Goal: Task Accomplishment & Management: Complete application form

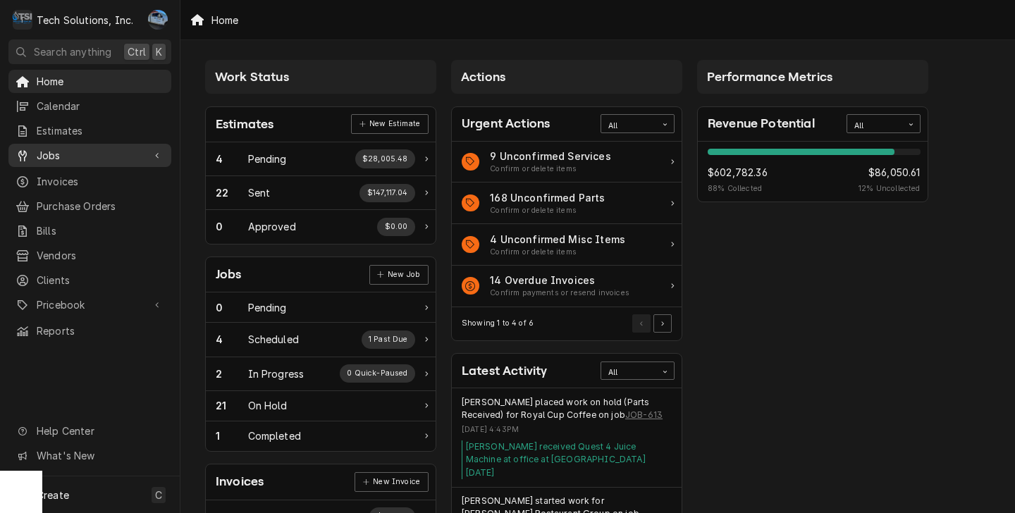
click at [115, 152] on span "Jobs" at bounding box center [90, 155] width 106 height 15
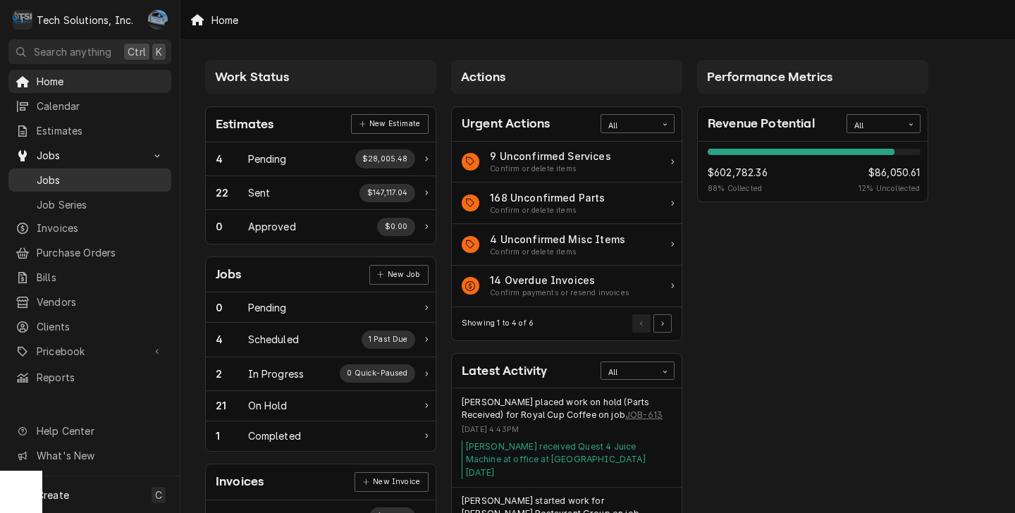
click at [101, 173] on span "Jobs" at bounding box center [101, 180] width 128 height 15
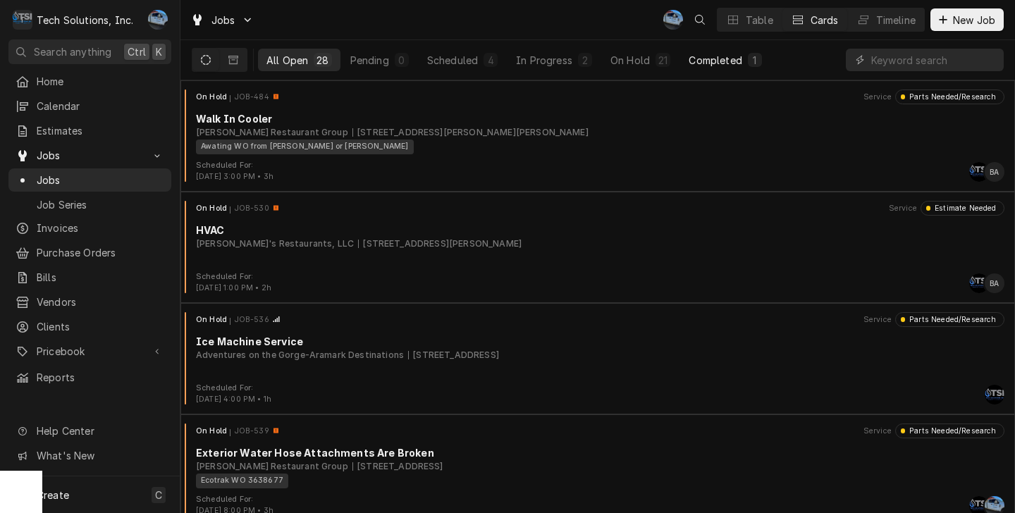
click at [724, 53] on div "Completed" at bounding box center [715, 60] width 53 height 15
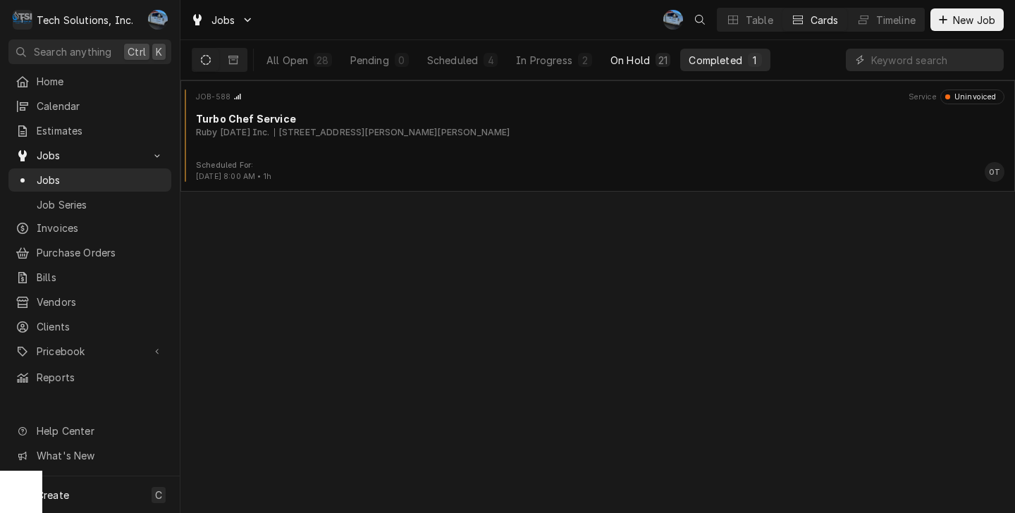
click at [622, 66] on div "On Hold" at bounding box center [629, 60] width 39 height 15
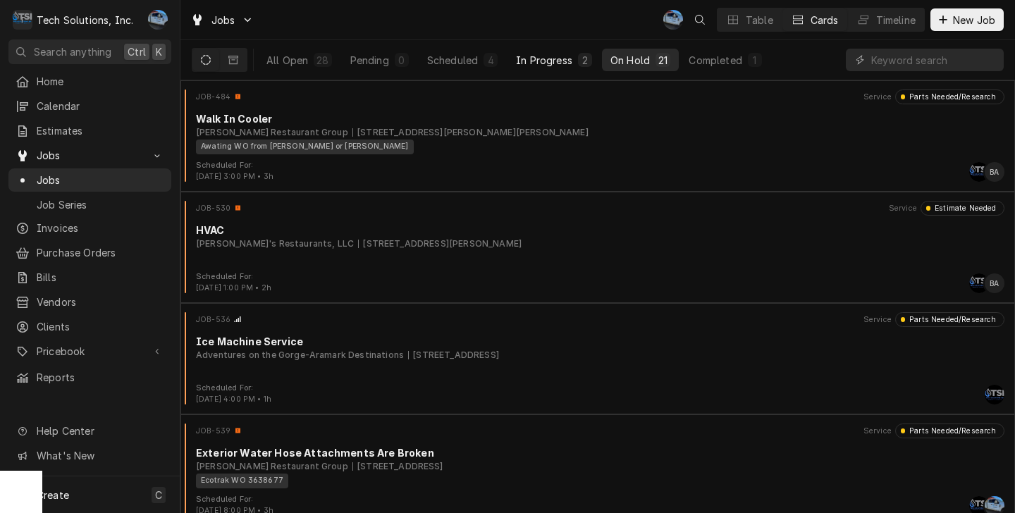
click at [555, 63] on div "In Progress" at bounding box center [544, 60] width 56 height 15
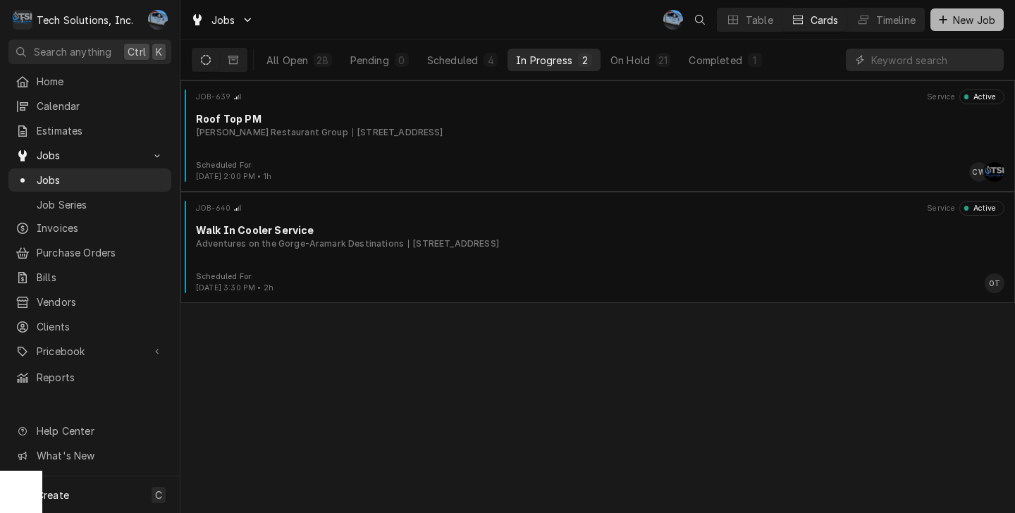
click at [963, 19] on span "New Job" at bounding box center [974, 20] width 48 height 15
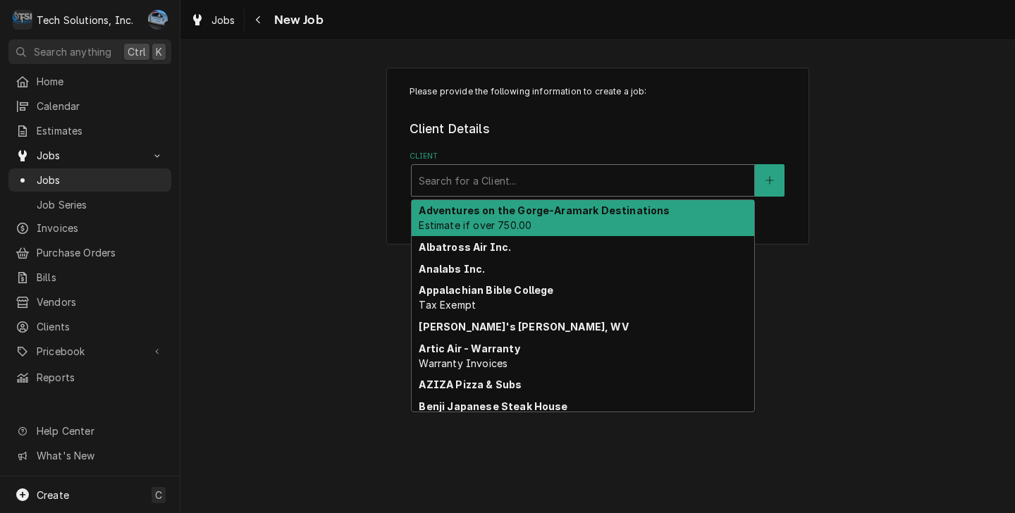
click at [494, 183] on div "Client" at bounding box center [583, 180] width 328 height 25
click at [463, 208] on strong "Adventures on the Gorge-Aramark Destinations" at bounding box center [544, 210] width 251 height 12
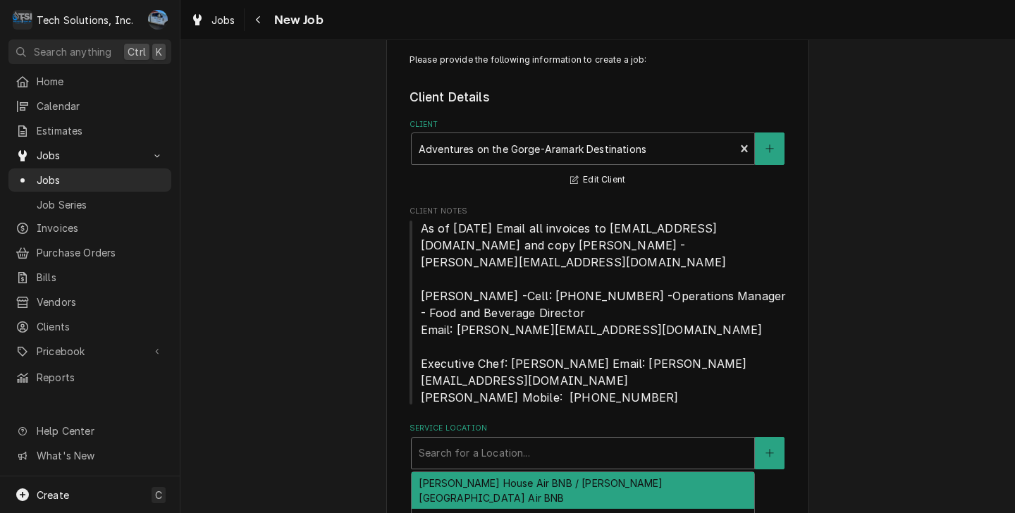
click at [475, 440] on div "Service Location" at bounding box center [583, 452] width 328 height 25
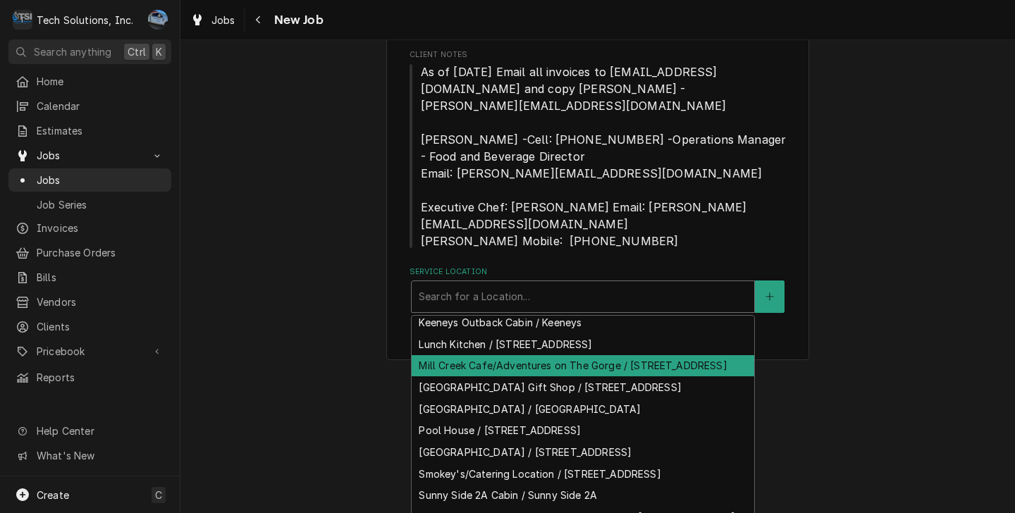
scroll to position [216, 0]
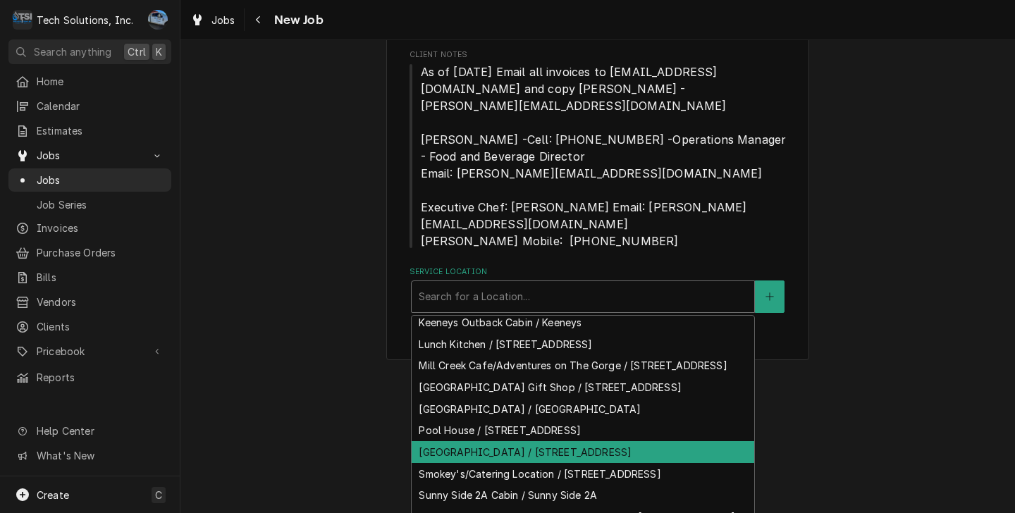
click at [532, 441] on div "Rendezvous River Lodge / 65 Mill Creek Campus Road, Lansing, WV 25862" at bounding box center [583, 452] width 343 height 22
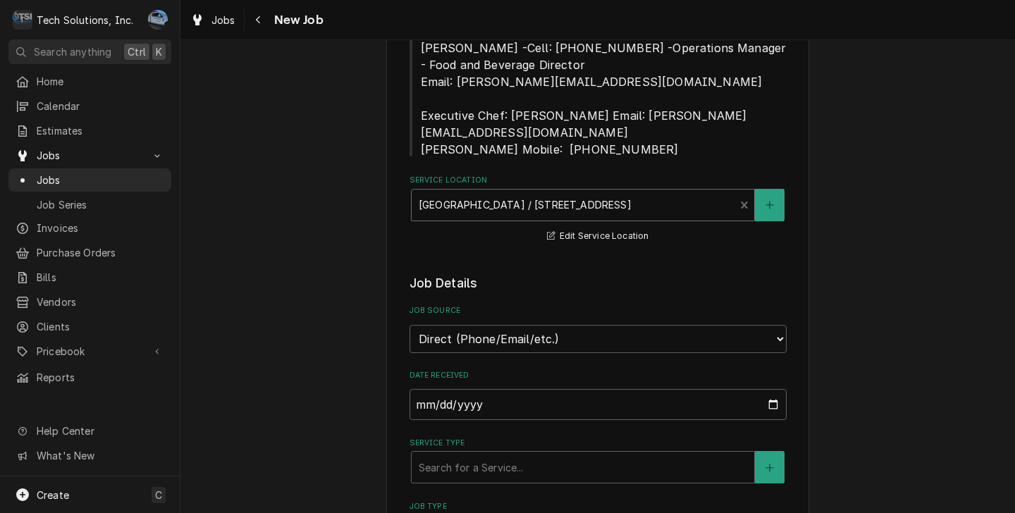
scroll to position [384, 0]
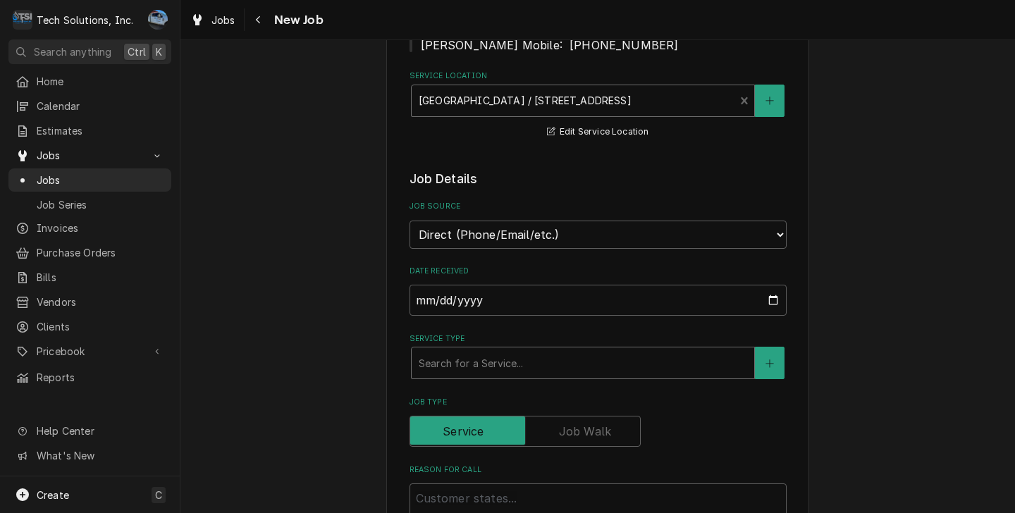
click at [481, 354] on div "Service Type" at bounding box center [583, 362] width 328 height 25
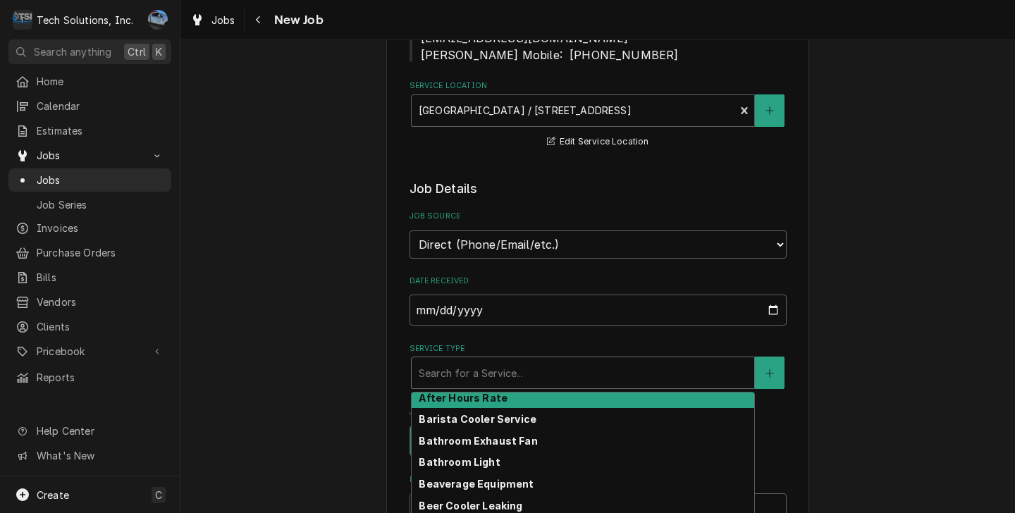
scroll to position [455, 0]
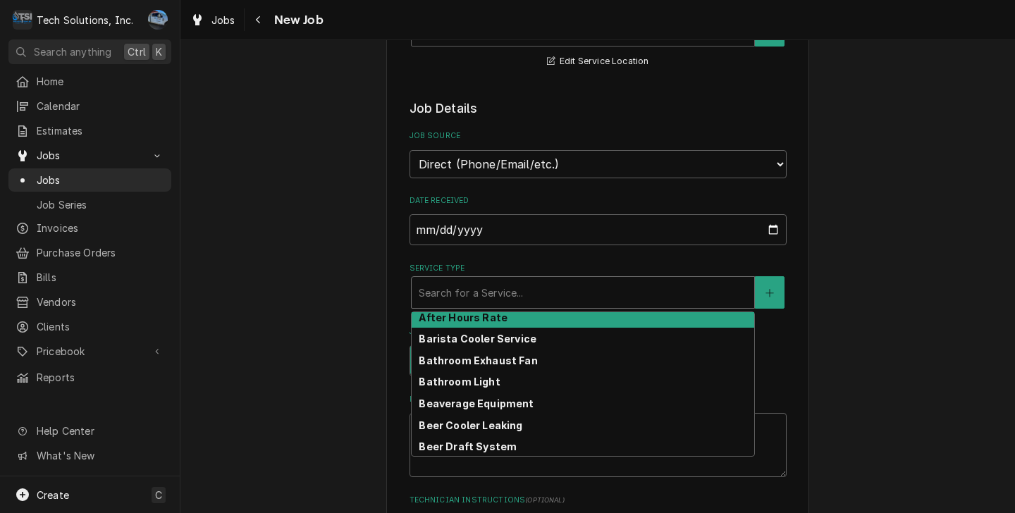
type textarea "x"
type input "r"
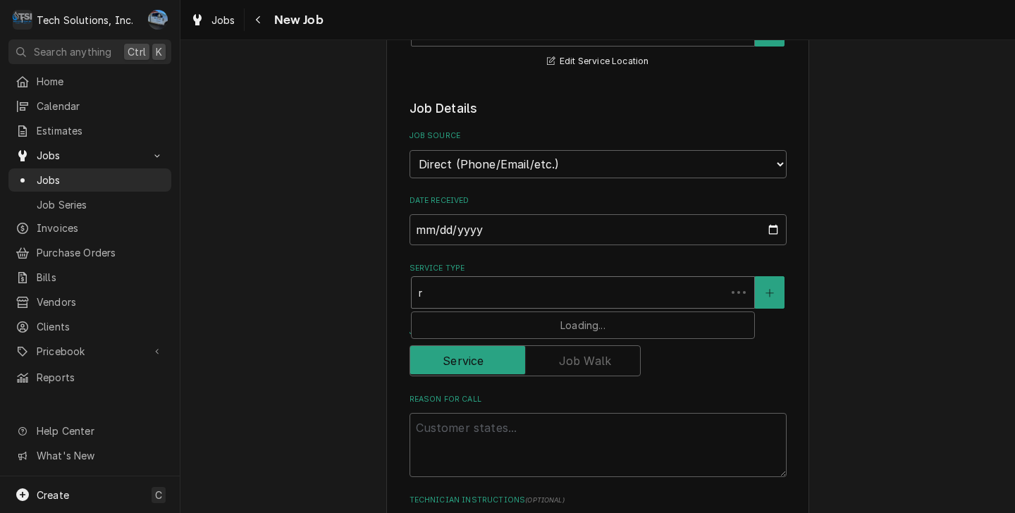
type textarea "x"
type input "ra"
type textarea "x"
type input "rae"
type textarea "x"
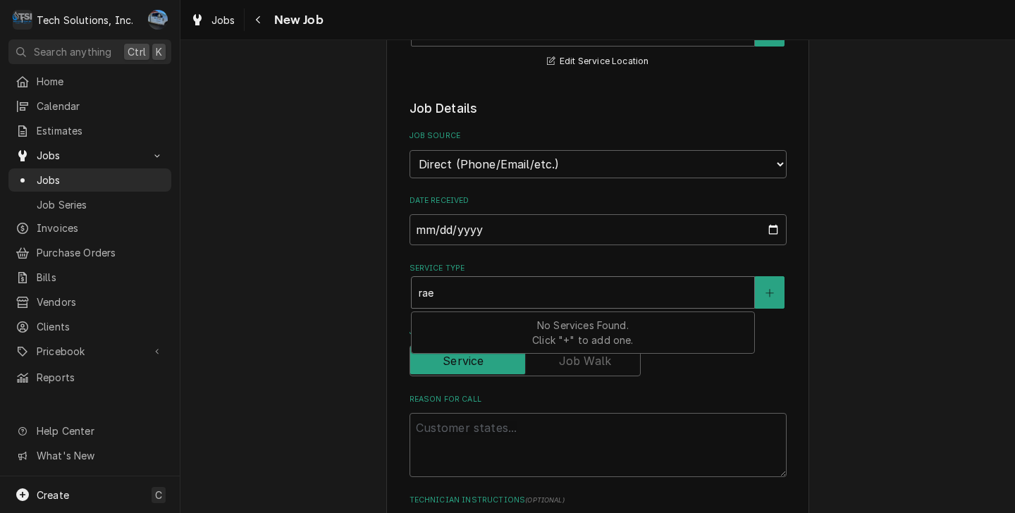
type input "ra"
type textarea "x"
type input "r"
type textarea "x"
type input "re"
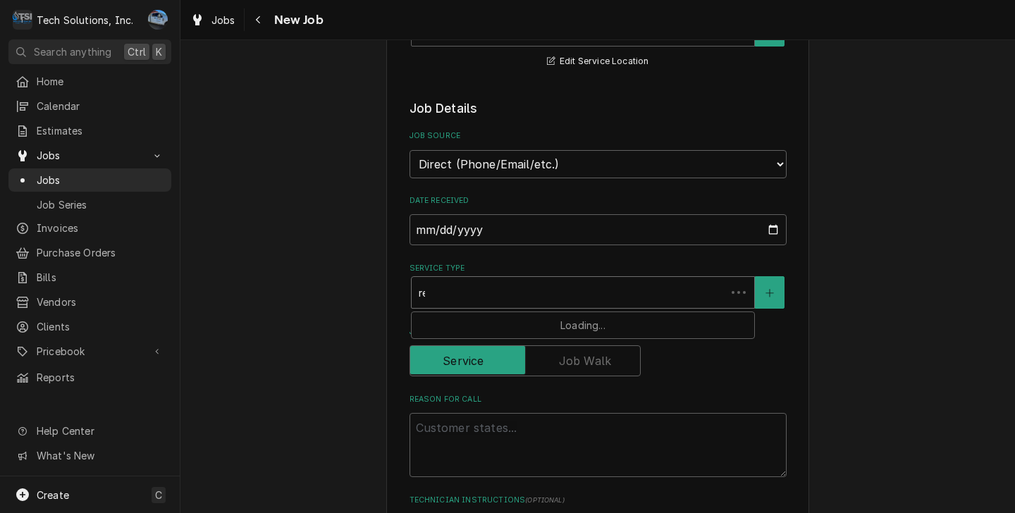
type textarea "x"
type input "rea"
type textarea "x"
type input "reac"
type textarea "x"
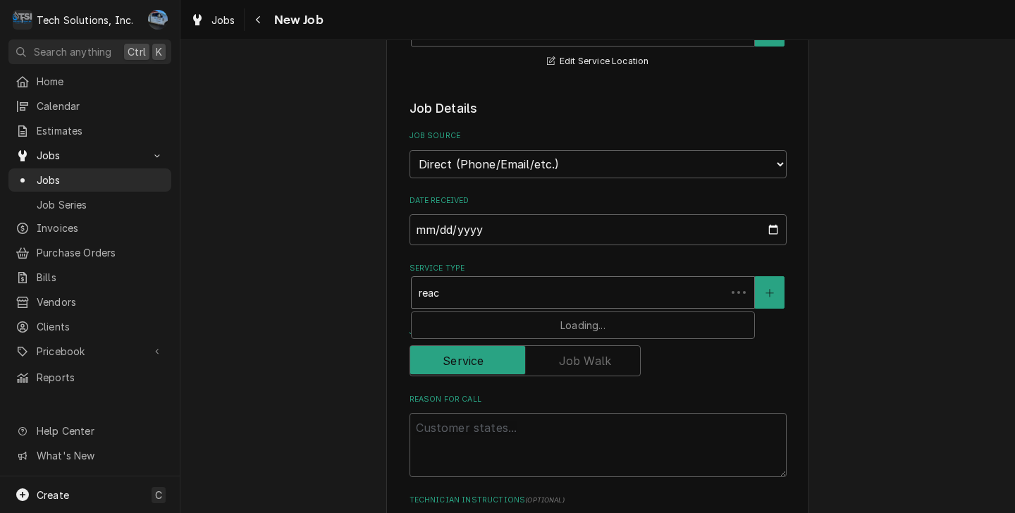
type input "reach"
type textarea "x"
type input "reach"
type textarea "x"
type input "reach"
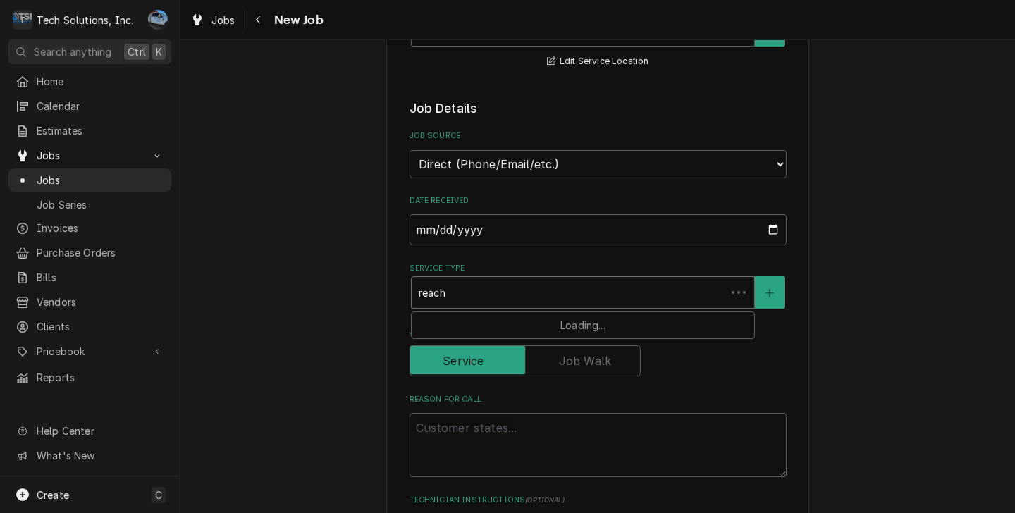
type textarea "x"
type input "reac"
type textarea "x"
type input "rea"
type textarea "x"
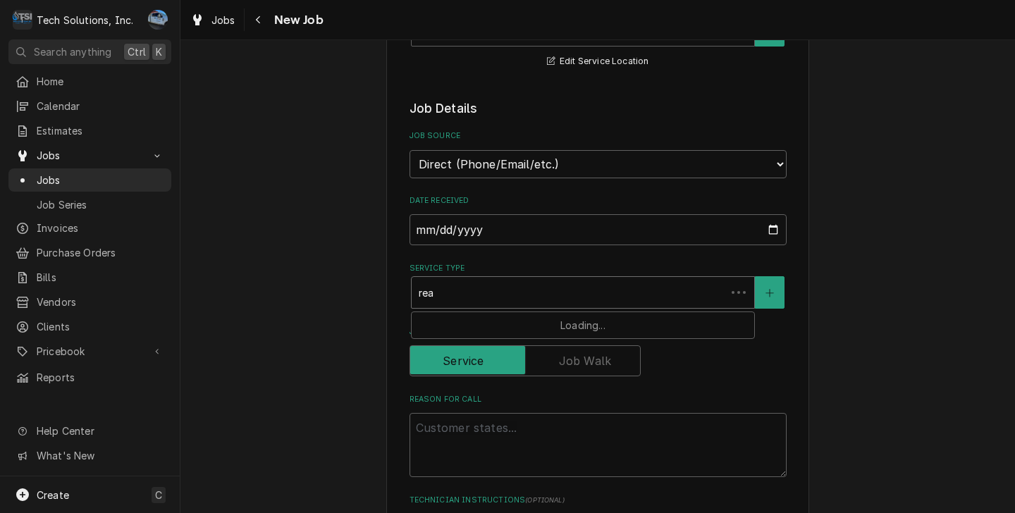
type input "re"
type textarea "x"
type input "r"
type textarea "x"
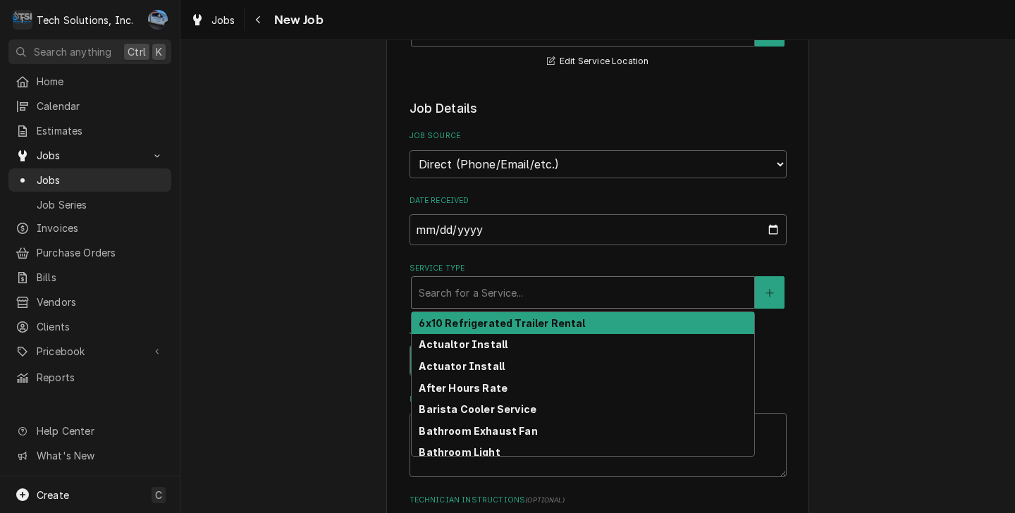
type textarea "x"
type input "R"
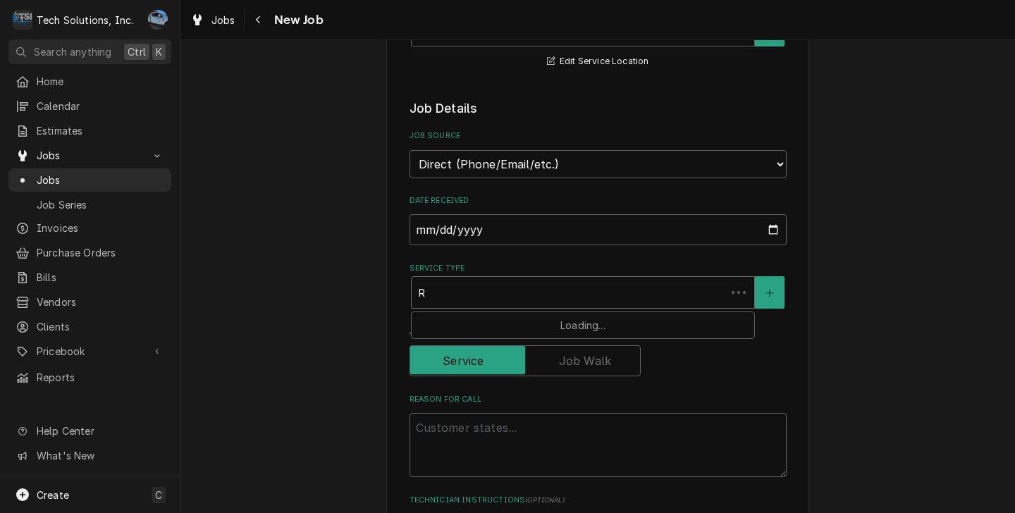
type textarea "x"
type input "Re"
type textarea "x"
type input "Rea"
type textarea "x"
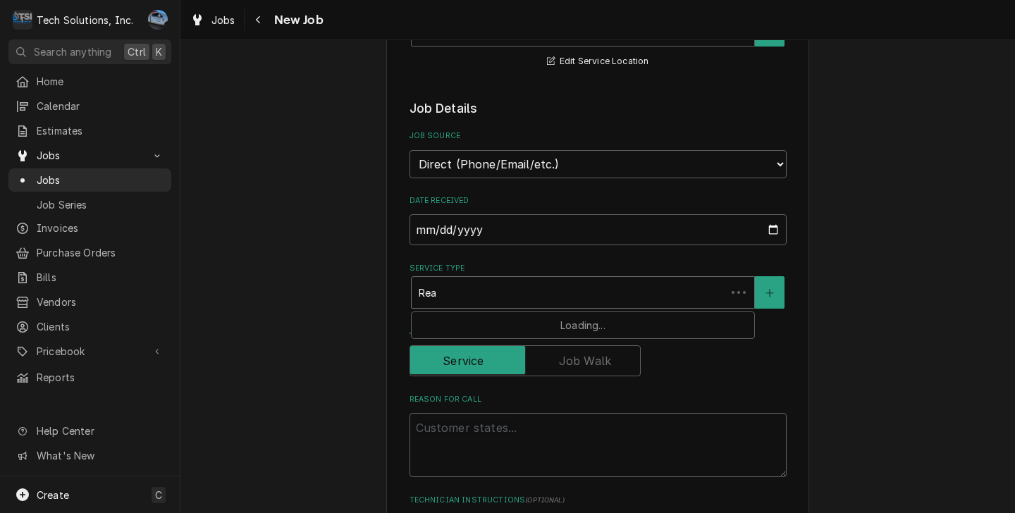
type input "Reac"
type textarea "x"
type input "Reach"
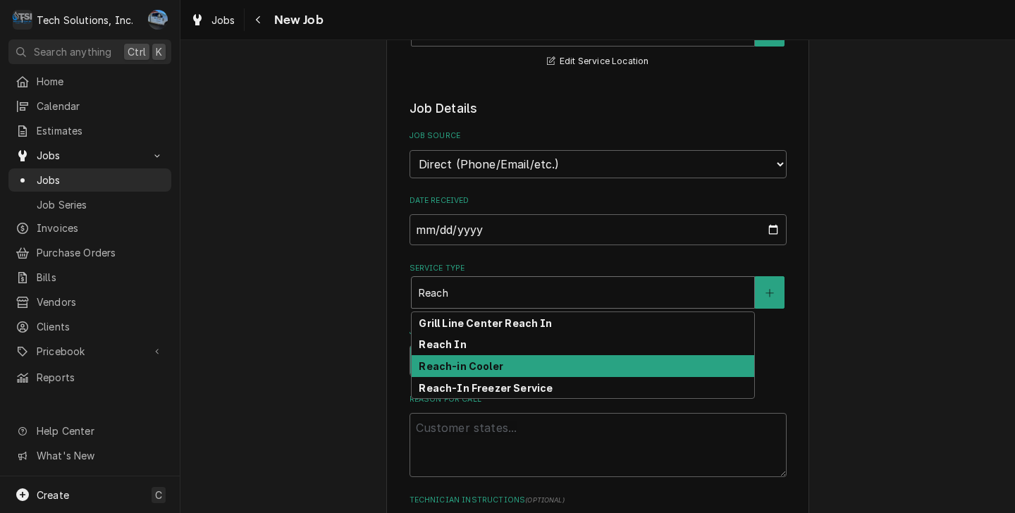
click at [471, 360] on strong "Reach-in Cooler" at bounding box center [461, 366] width 84 height 12
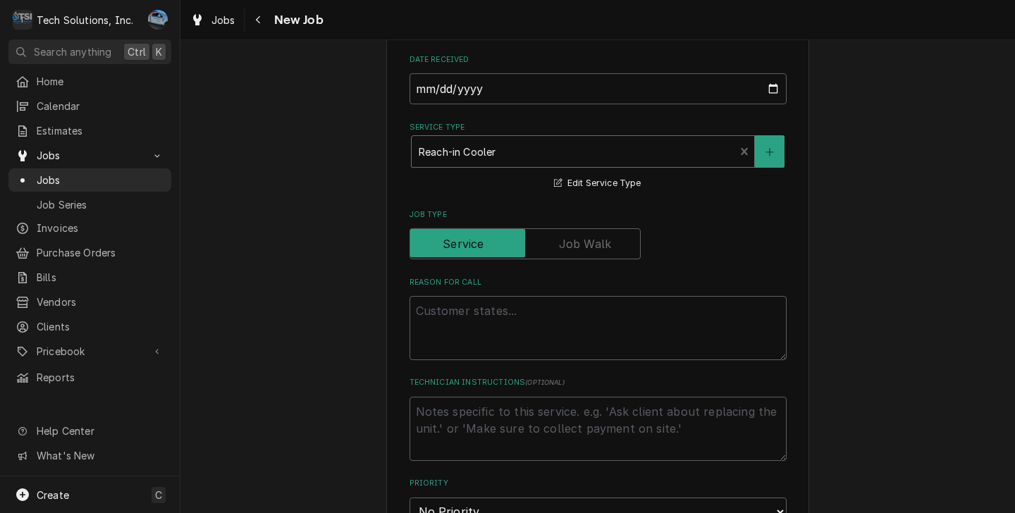
scroll to position [596, 0]
click at [467, 297] on textarea "Reason For Call" at bounding box center [597, 328] width 377 height 64
type textarea "x"
type textarea "C"
type textarea "x"
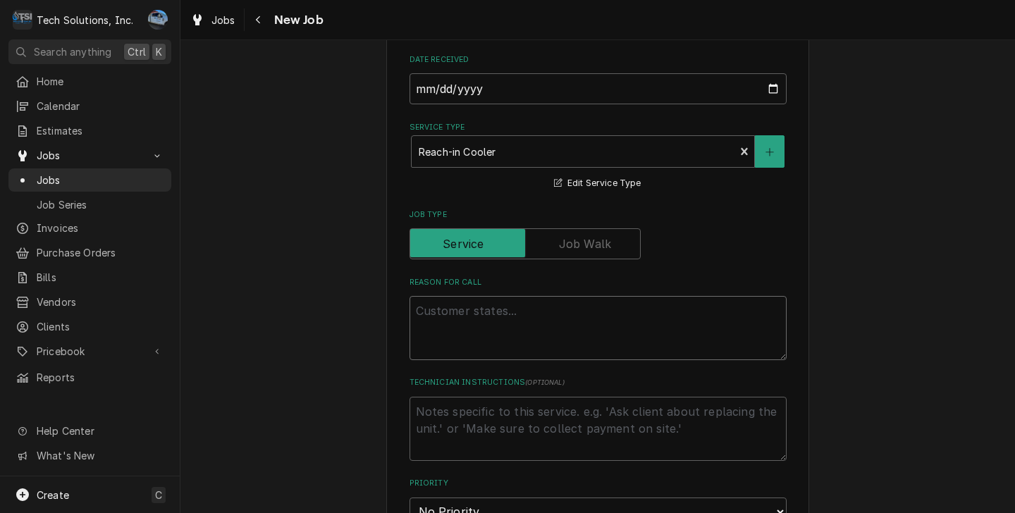
type textarea "x"
type textarea "C"
type textarea "x"
type textarea "C"
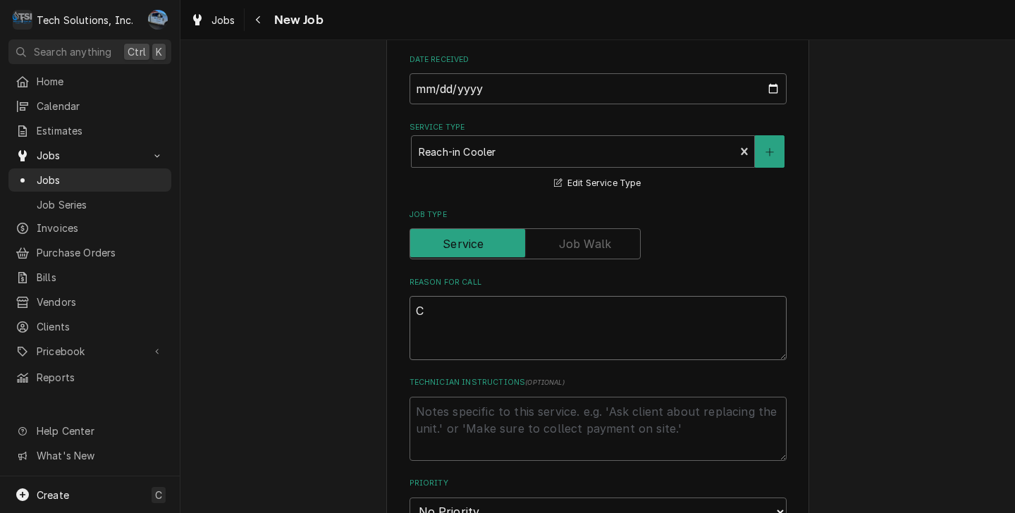
type textarea "x"
type textarea "Co"
type textarea "x"
type textarea "Coo"
type textarea "x"
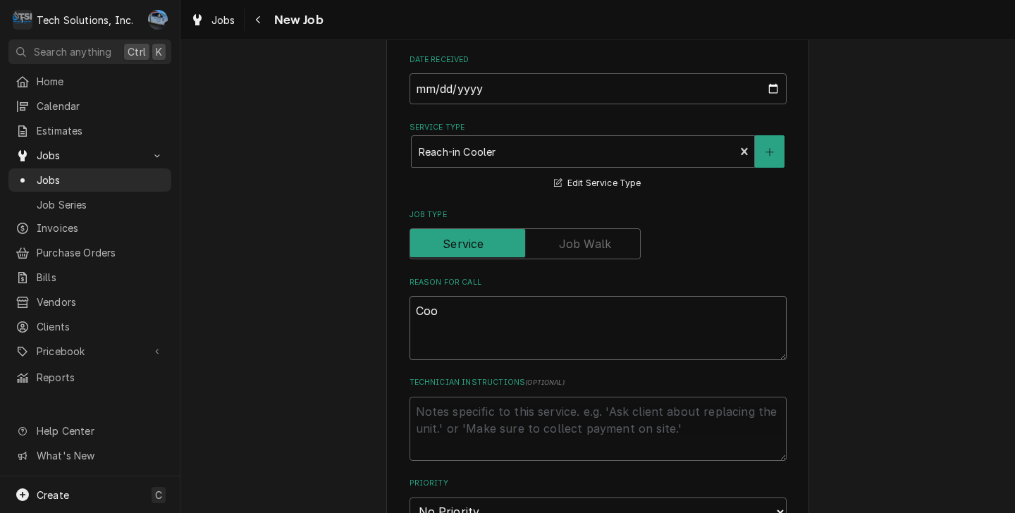
type textarea "Cool"
type textarea "x"
type textarea "Coole"
type textarea "x"
type textarea "Cooler"
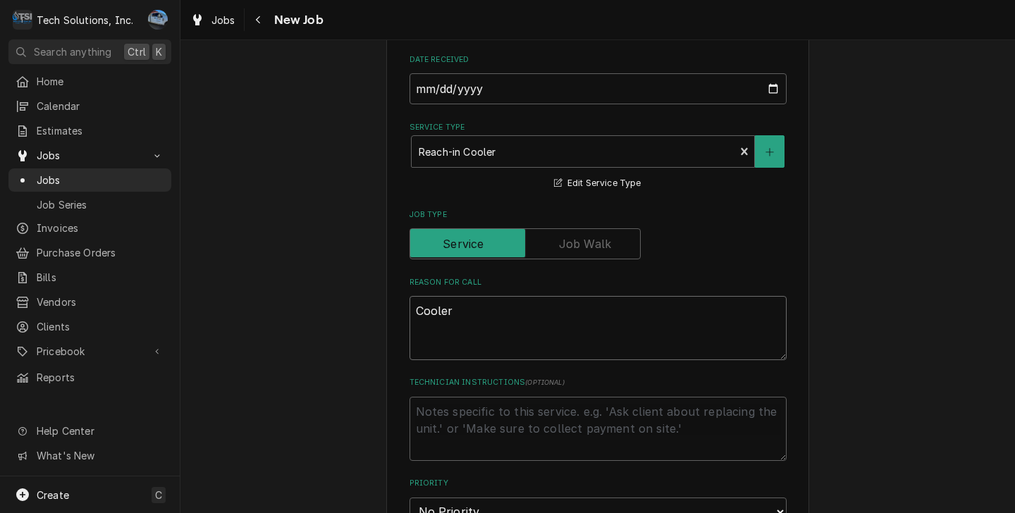
type textarea "x"
type textarea "Cooler"
type textarea "x"
type textarea "Cooler n"
type textarea "x"
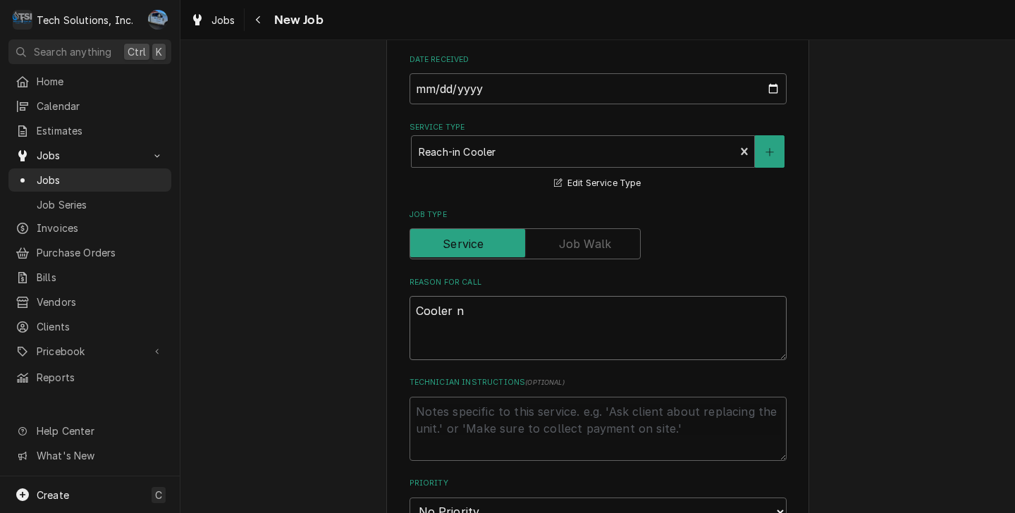
type textarea "Cooler no"
type textarea "x"
type textarea "Cooler not"
type textarea "x"
type textarea "Cooler not"
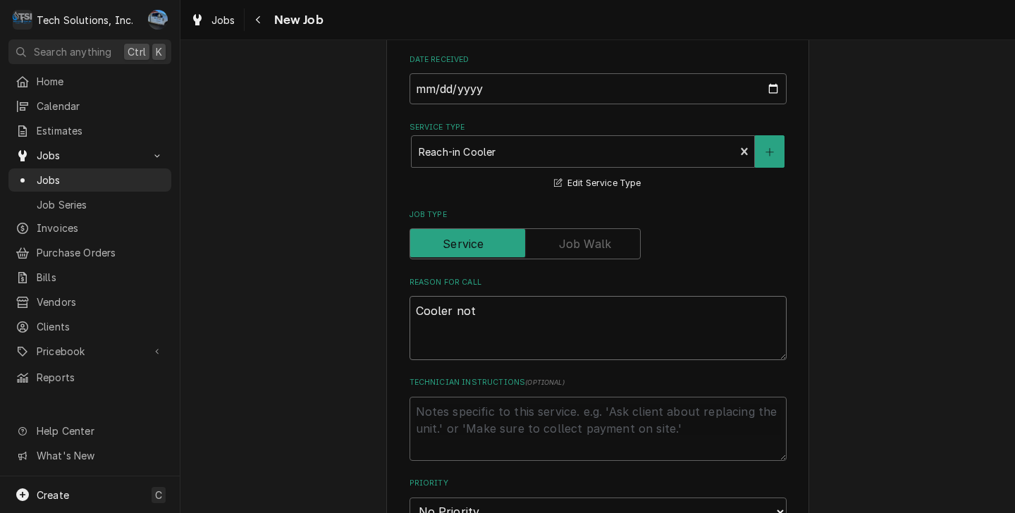
type textarea "x"
type textarea "Cooler not t"
type textarea "x"
type textarea "Cooler not te"
type textarea "x"
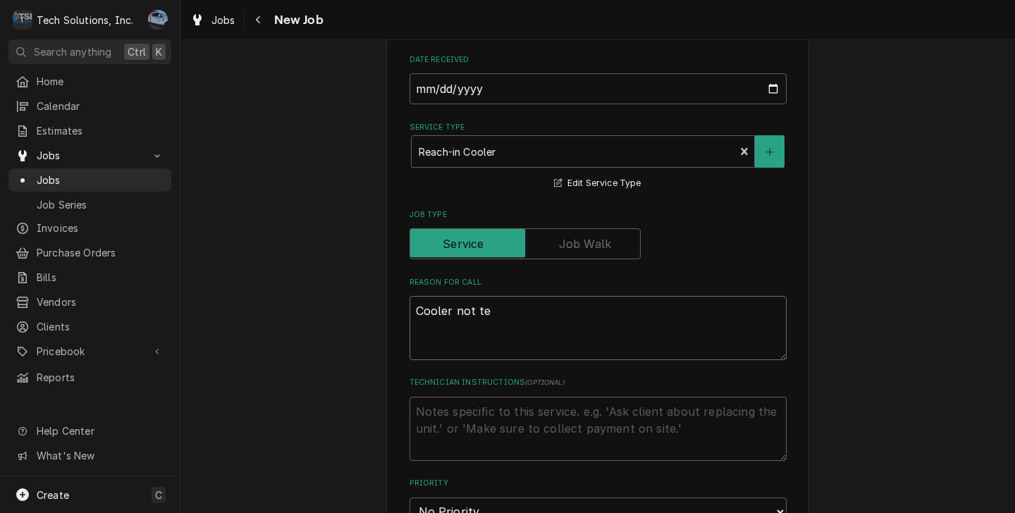
type textarea "Cooler not tem"
type textarea "x"
type textarea "Cooler not temp"
type textarea "x"
type textarea "Cooler not tempi"
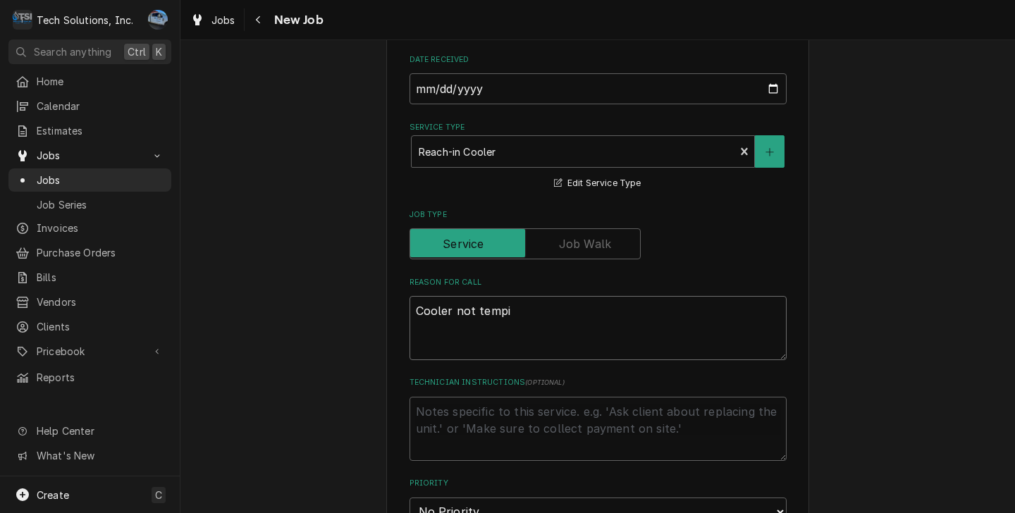
type textarea "x"
type textarea "Cooler not tempin"
type textarea "x"
type textarea "Cooler not temping"
type textarea "x"
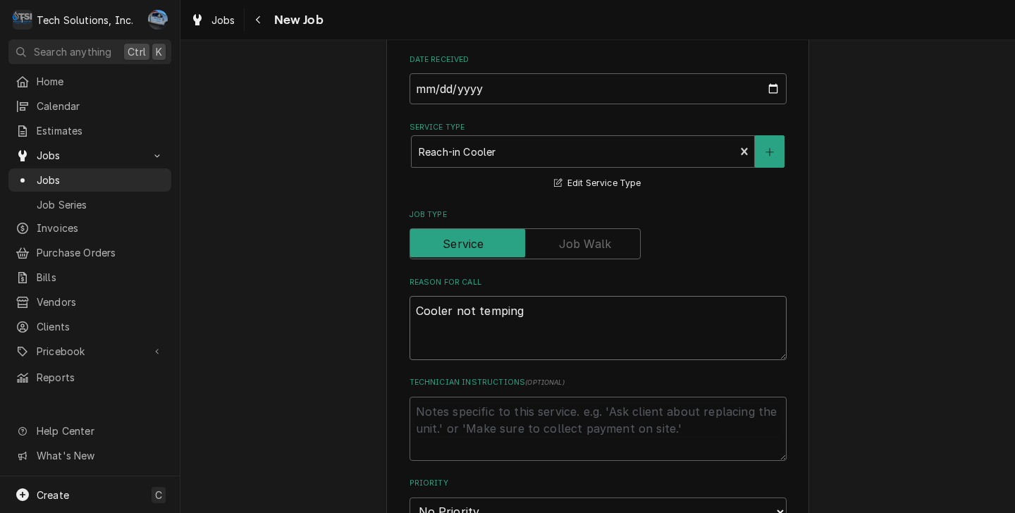
type textarea "Cooler not temping"
type textarea "x"
type textarea "Cooler not temping"
type textarea "x"
type textarea "Cooler not temping."
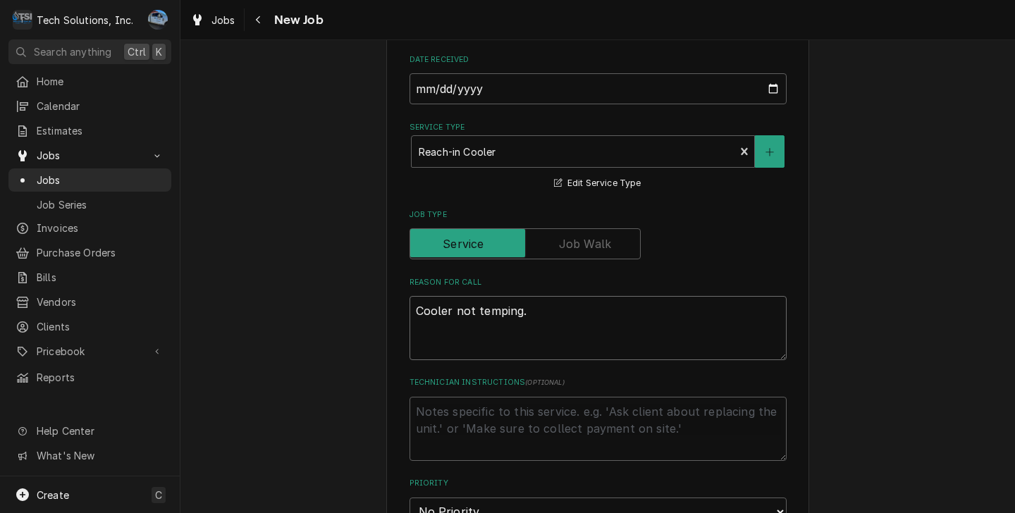
type textarea "x"
type textarea "Cooler not temping."
type textarea "x"
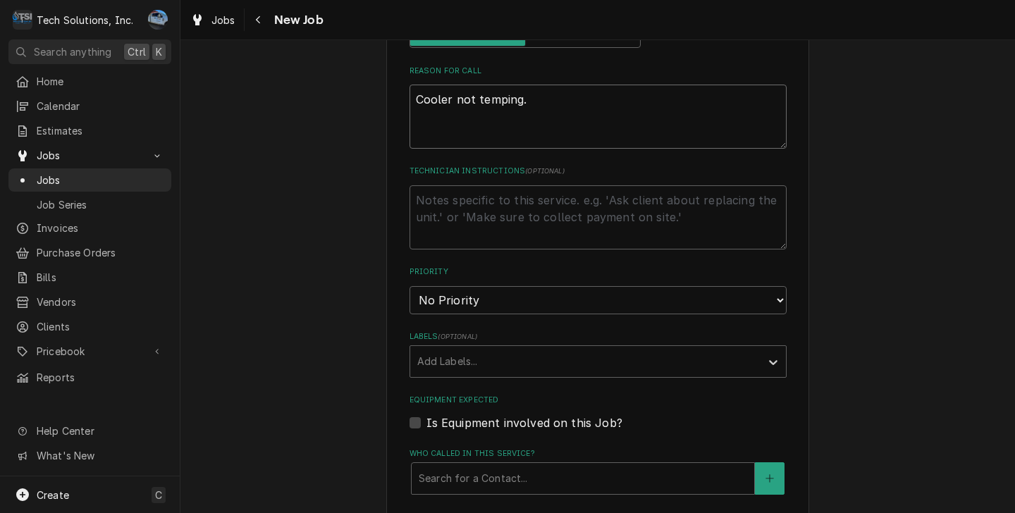
scroll to position [807, 0]
type textarea "Cooler not temping."
click at [537, 286] on select "No Priority Urgent High Medium Low" at bounding box center [597, 300] width 377 height 28
select select "1"
click at [409, 286] on select "No Priority Urgent High Medium Low" at bounding box center [597, 300] width 377 height 28
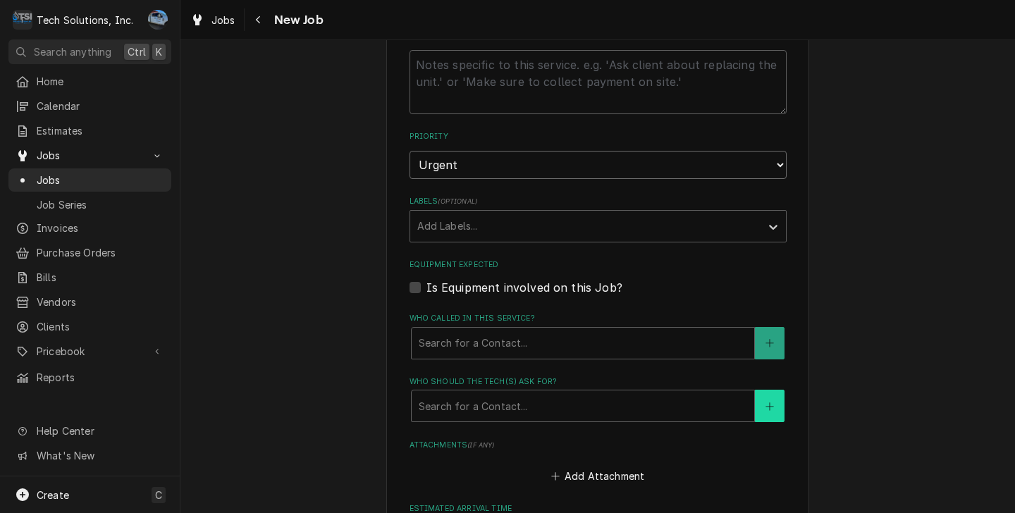
scroll to position [948, 0]
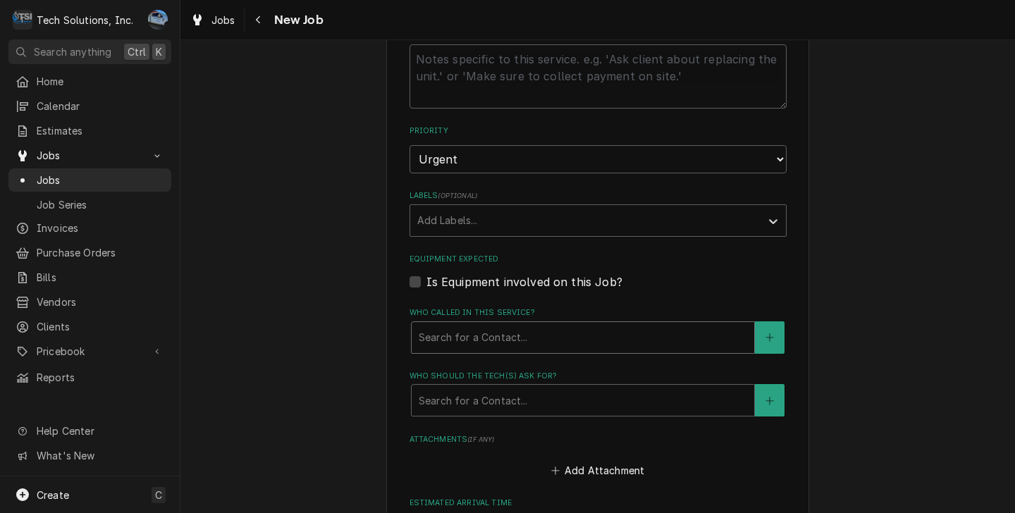
click at [596, 329] on div "Who called in this service?" at bounding box center [583, 337] width 328 height 25
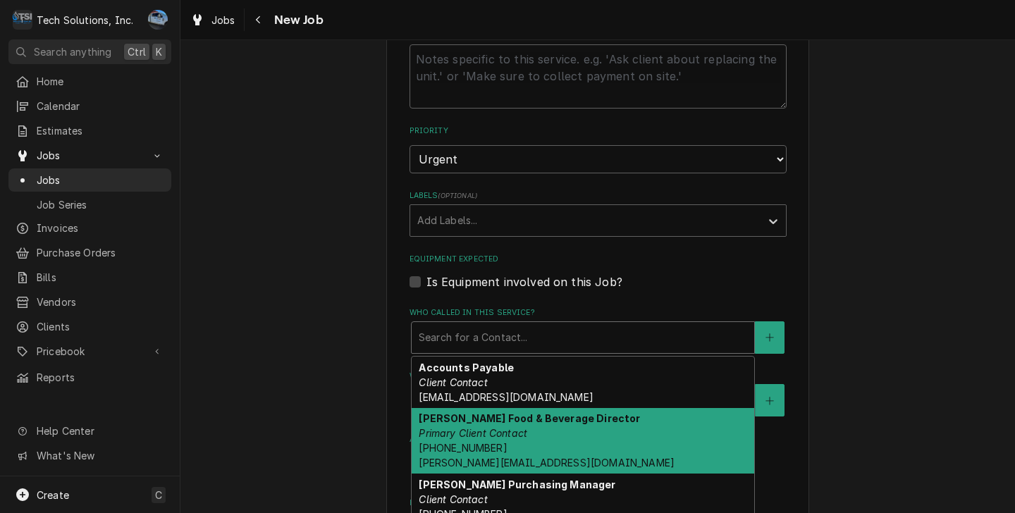
click at [560, 425] on div "Brian Campbell Food & Beverage Director Primary Client Contact (304) 640-7082 C…" at bounding box center [583, 441] width 343 height 66
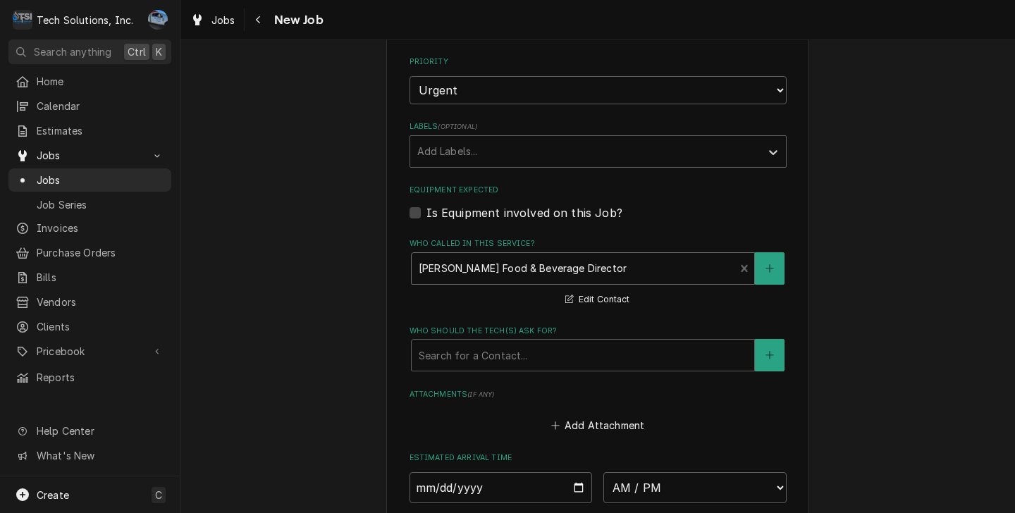
scroll to position [1018, 0]
drag, startPoint x: 565, startPoint y: 338, endPoint x: 562, endPoint y: 356, distance: 17.8
click at [565, 341] on div "Who should the tech(s) ask for?" at bounding box center [583, 353] width 328 height 25
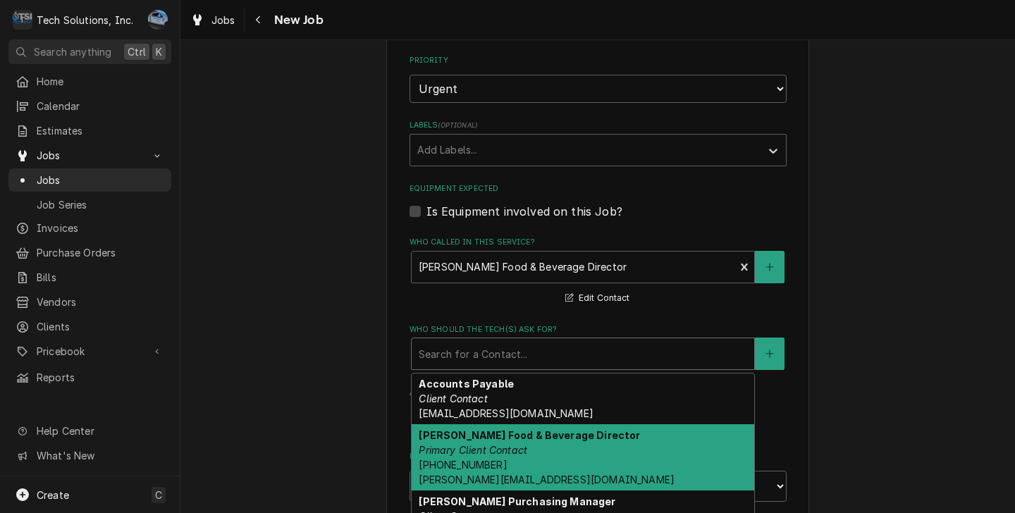
drag, startPoint x: 550, startPoint y: 442, endPoint x: 798, endPoint y: 455, distance: 248.4
click at [551, 442] on div "Brian Campbell Food & Beverage Director Primary Client Contact (304) 640-7082 C…" at bounding box center [583, 457] width 343 height 66
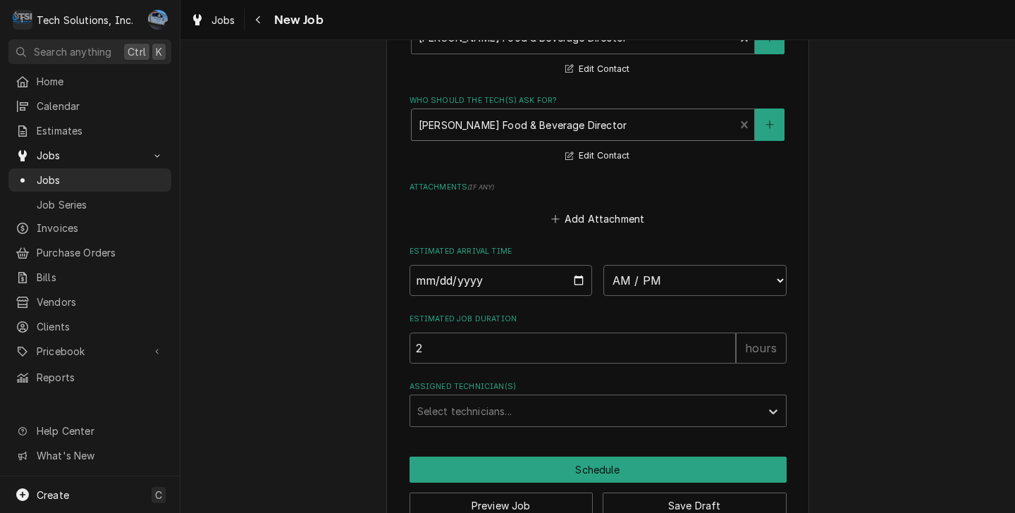
scroll to position [1273, 0]
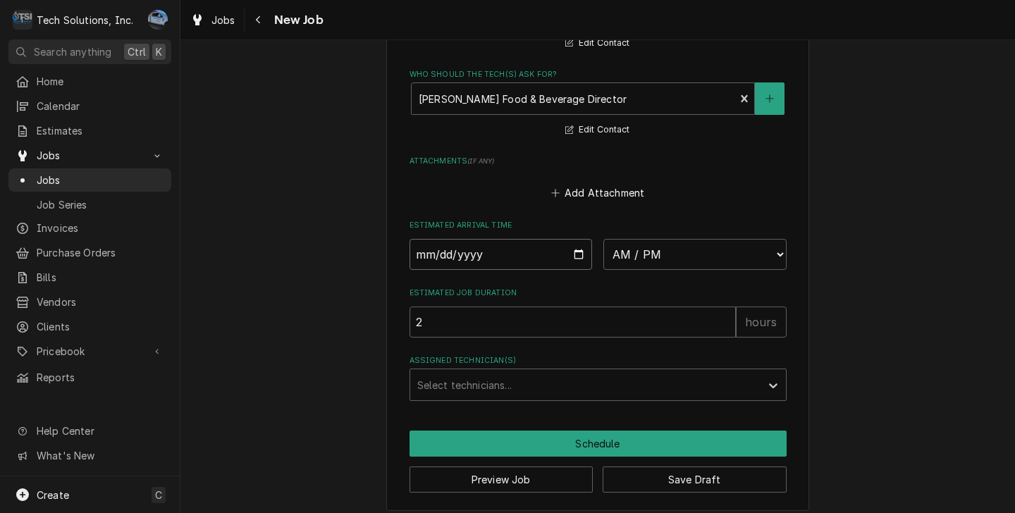
click at [568, 247] on input "Date" at bounding box center [500, 254] width 183 height 31
type textarea "x"
type input "2025-08-28"
type textarea "x"
click at [645, 250] on select "AM / PM 6:00 AM 6:15 AM 6:30 AM 6:45 AM 7:00 AM 7:15 AM 7:30 AM 7:45 AM 8:00 AM…" at bounding box center [694, 254] width 183 height 31
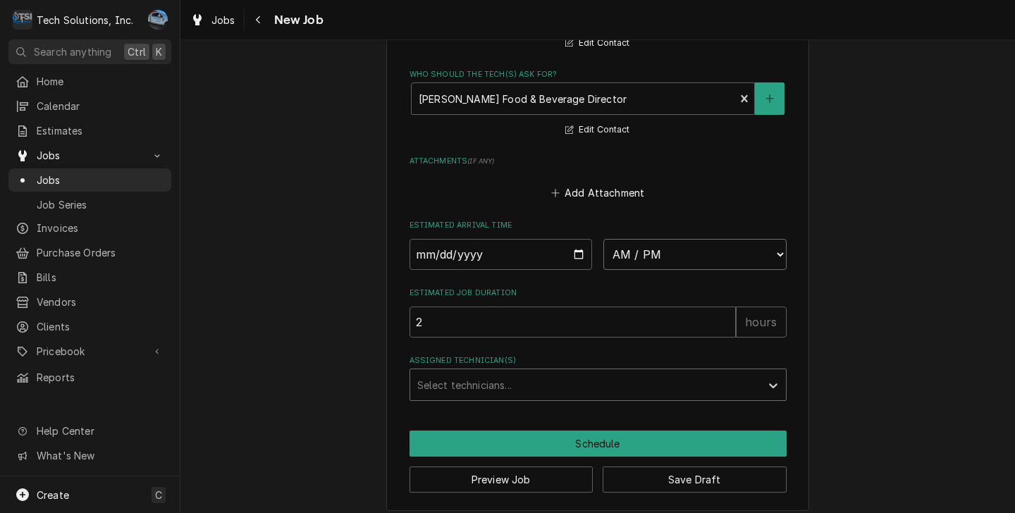
select select "18:00:00"
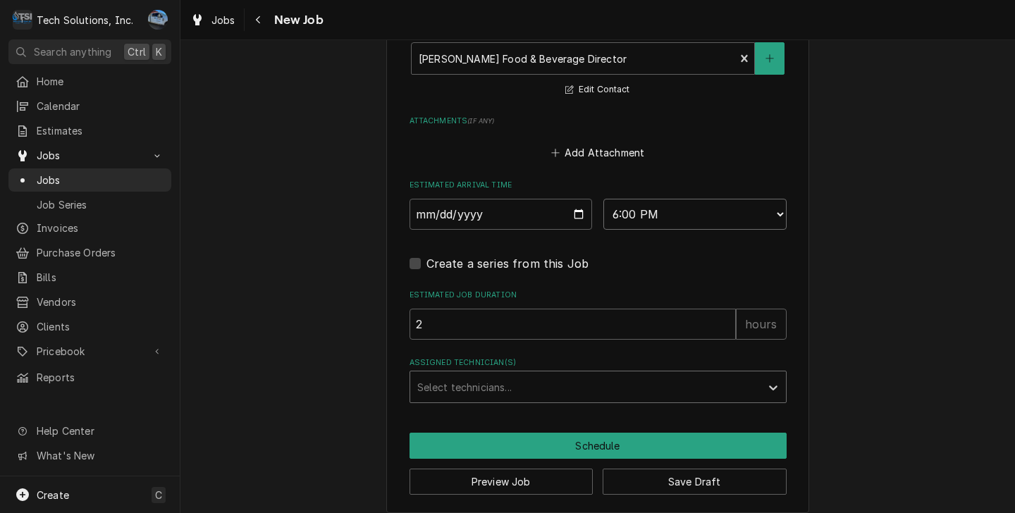
scroll to position [1316, 0]
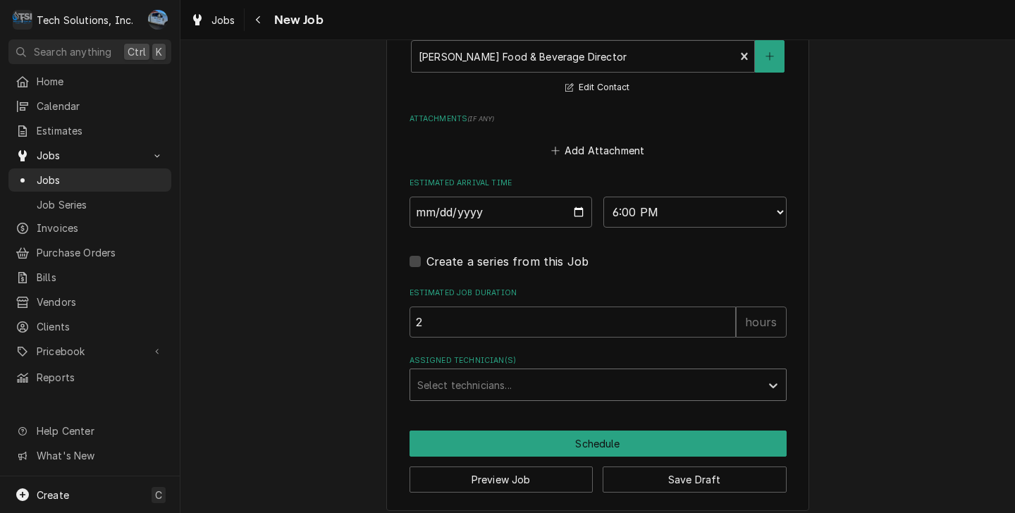
click at [512, 376] on div "Assigned Technician(s)" at bounding box center [585, 384] width 336 height 25
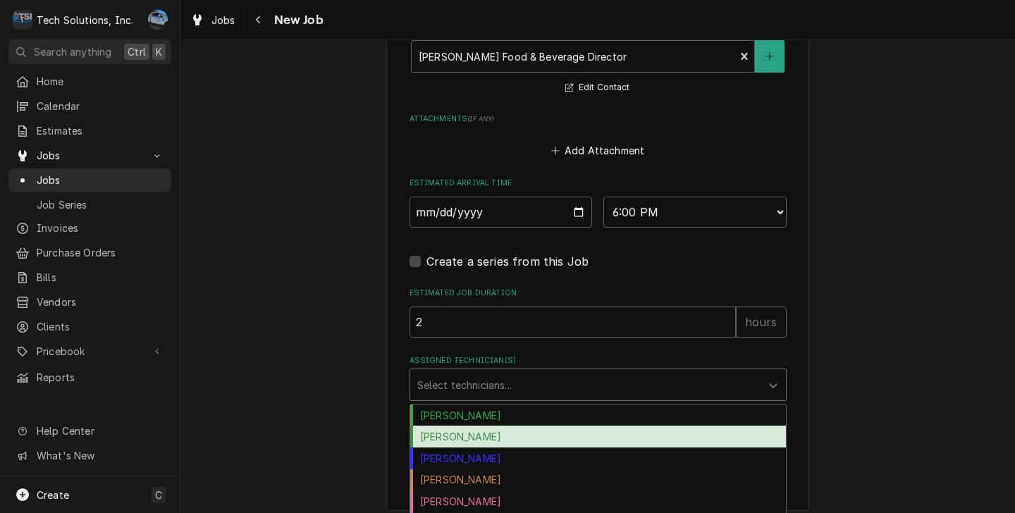
scroll to position [54, 0]
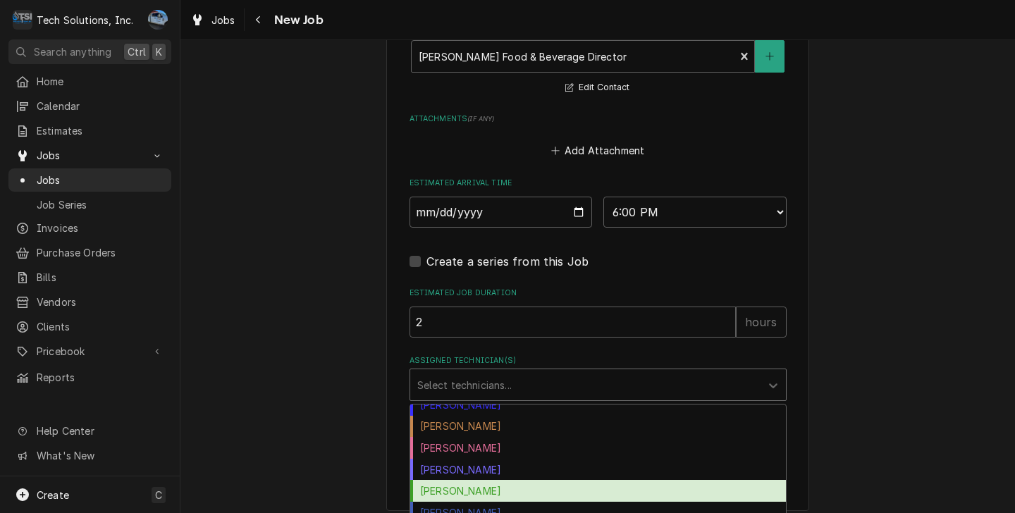
click at [506, 481] on div "Otis Tooley" at bounding box center [598, 491] width 376 height 22
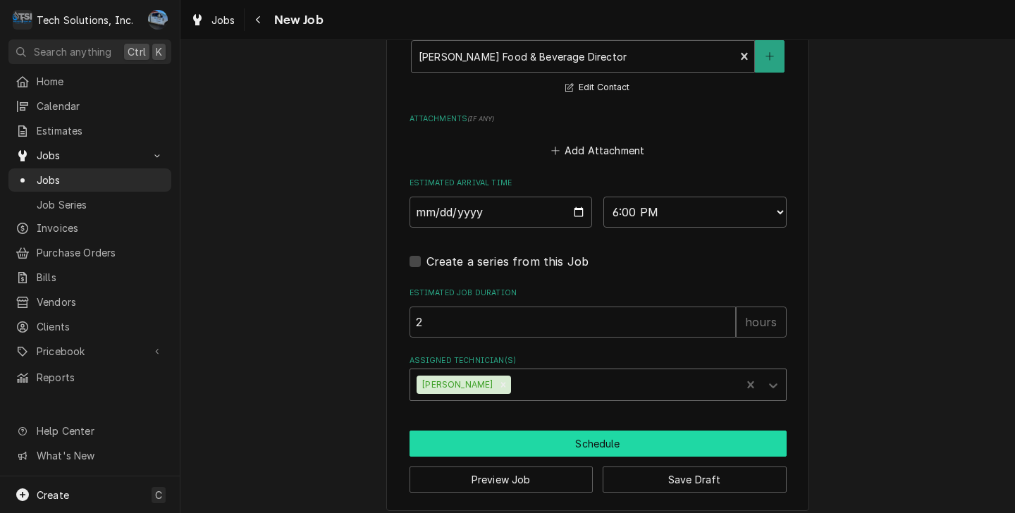
click at [623, 431] on button "Schedule" at bounding box center [597, 444] width 377 height 26
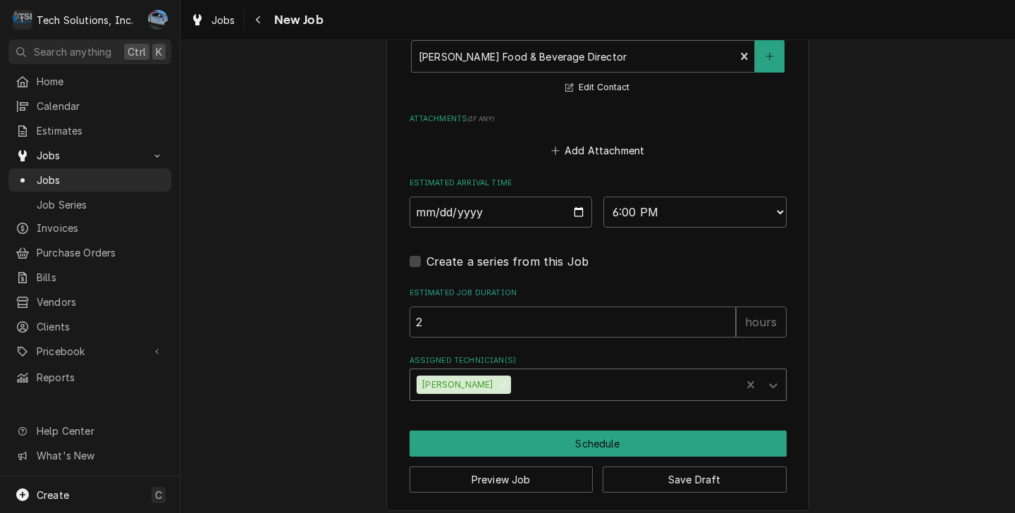
scroll to position [1302, 0]
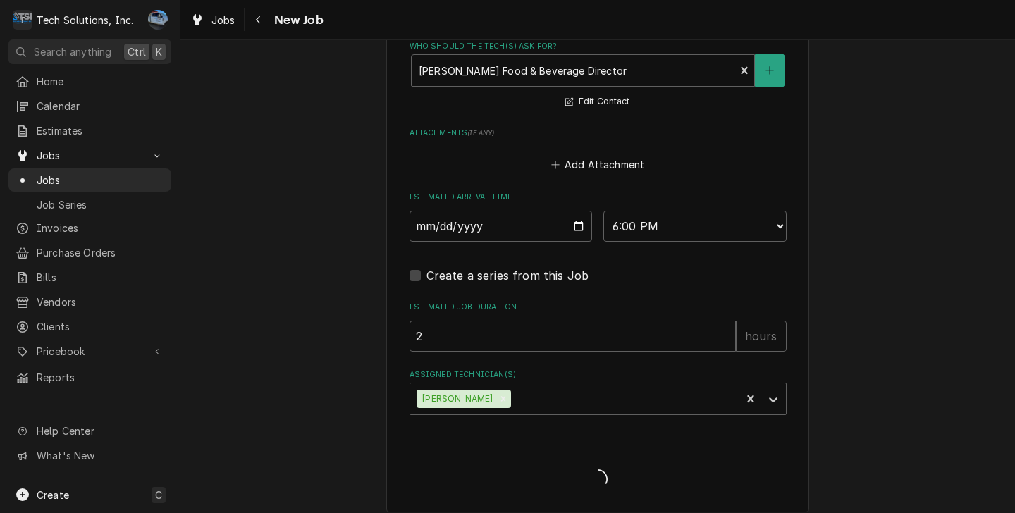
type textarea "x"
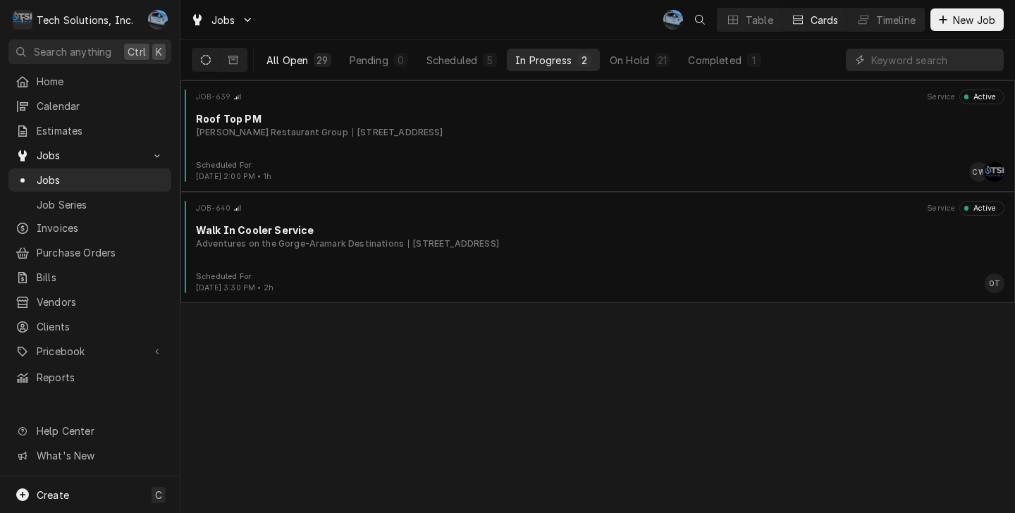
drag, startPoint x: 300, startPoint y: 58, endPoint x: 453, endPoint y: 99, distance: 158.3
click at [300, 58] on div "All Open" at bounding box center [287, 60] width 42 height 15
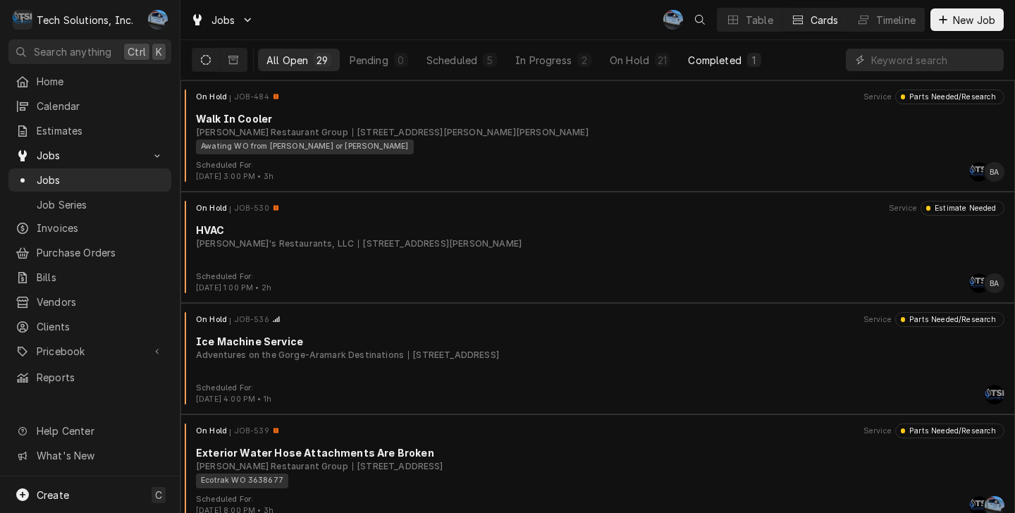
click at [701, 52] on button "Completed 1" at bounding box center [724, 60] width 90 height 23
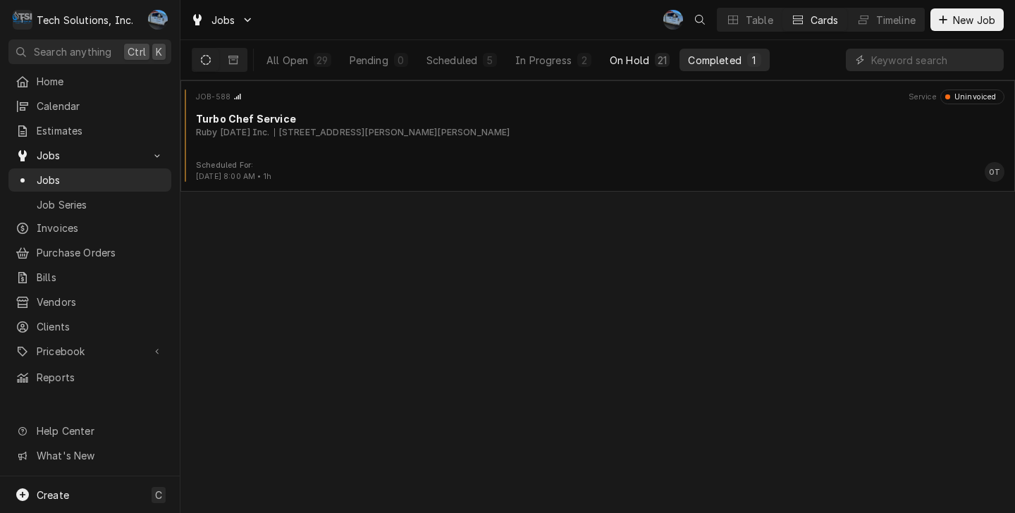
drag, startPoint x: 638, startPoint y: 58, endPoint x: 603, endPoint y: 56, distance: 35.3
click at [638, 57] on div "On Hold" at bounding box center [629, 60] width 39 height 15
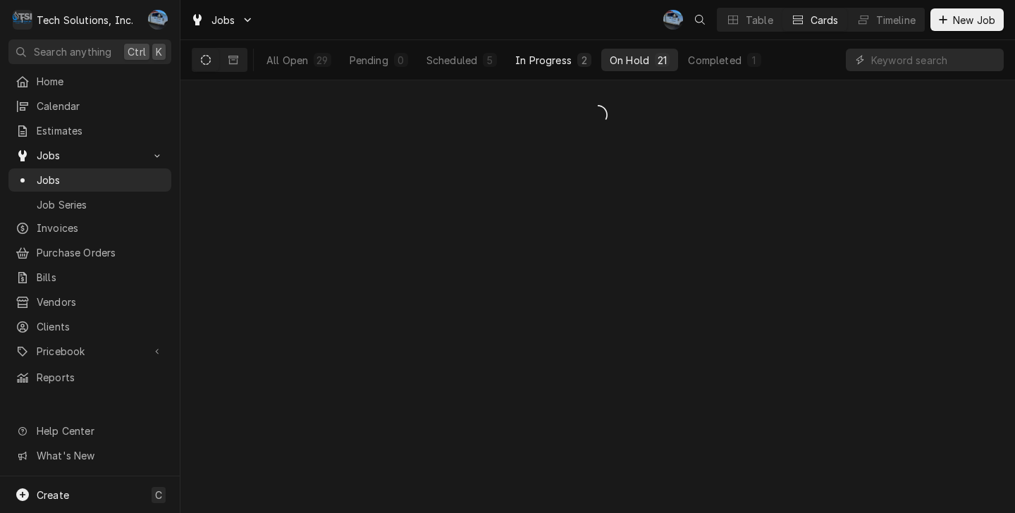
drag, startPoint x: 574, startPoint y: 59, endPoint x: 508, endPoint y: 56, distance: 66.3
click at [574, 59] on button "In Progress 2" at bounding box center [553, 60] width 93 height 23
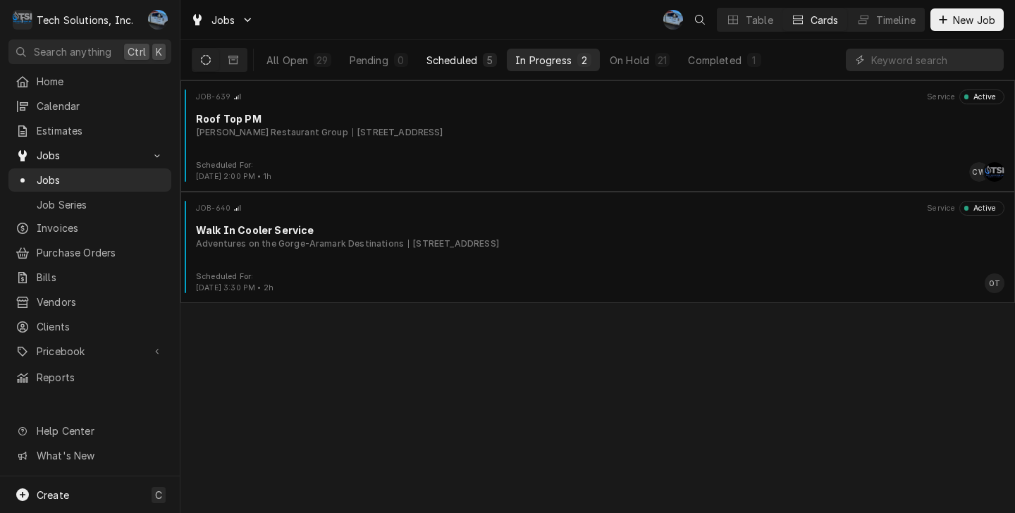
drag, startPoint x: 476, startPoint y: 54, endPoint x: 441, endPoint y: 52, distance: 35.3
click at [476, 54] on div "Scheduled" at bounding box center [451, 60] width 51 height 15
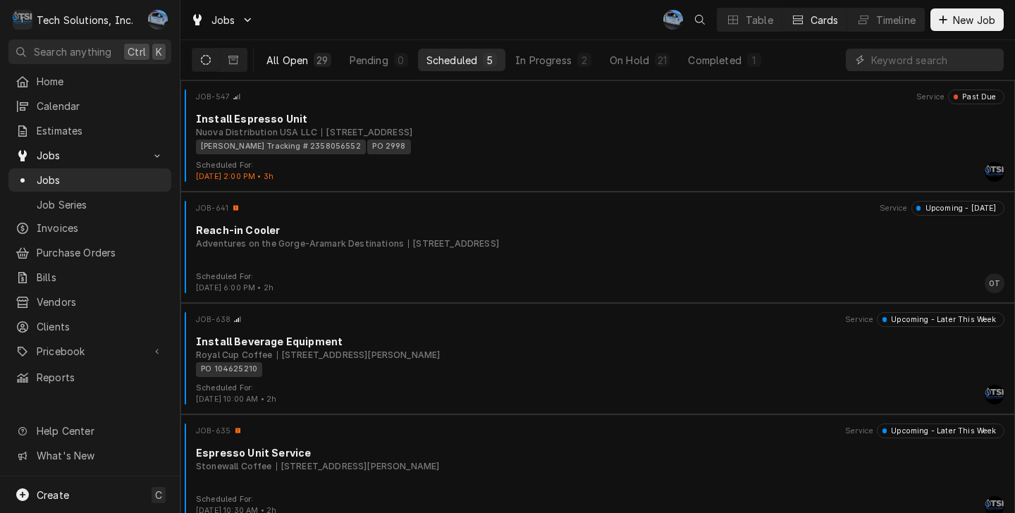
drag, startPoint x: 358, startPoint y: 57, endPoint x: 303, endPoint y: 55, distance: 55.0
click at [358, 58] on div "Pending" at bounding box center [369, 60] width 39 height 15
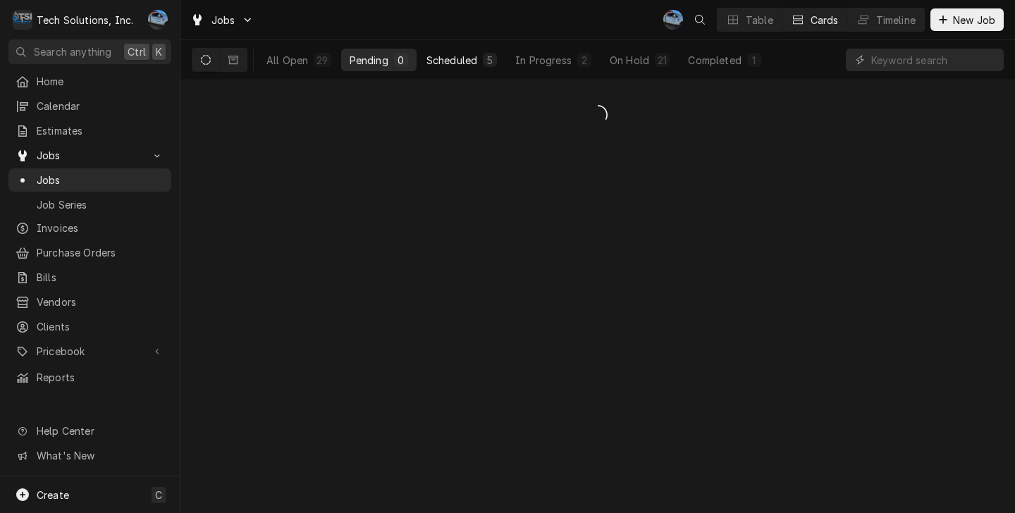
drag, startPoint x: 290, startPoint y: 58, endPoint x: 426, endPoint y: 68, distance: 137.0
click at [290, 58] on div "All Open" at bounding box center [287, 60] width 42 height 15
